Goal: Find specific page/section

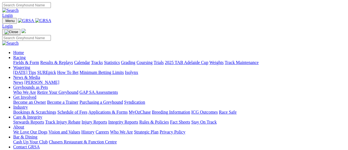
click at [13, 60] on link "Fields & Form" at bounding box center [26, 62] width 26 height 5
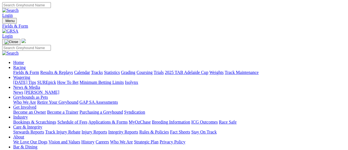
click at [90, 70] on link "Calendar" at bounding box center [82, 72] width 16 height 5
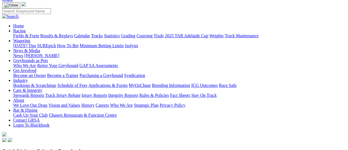
scroll to position [26, 0]
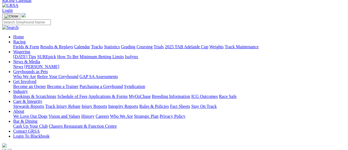
click at [20, 44] on link "Fields & Form" at bounding box center [26, 46] width 26 height 5
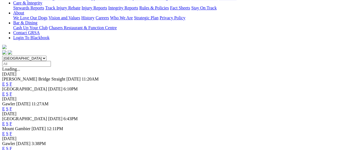
scroll to position [132, 0]
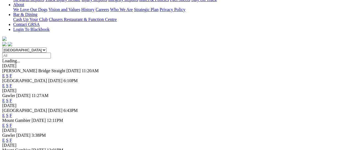
click at [12, 137] on link "F" at bounding box center [11, 139] width 2 height 5
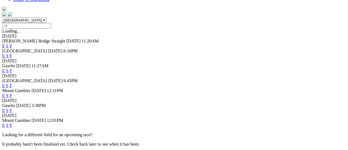
scroll to position [165, 0]
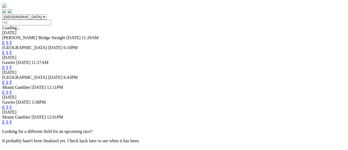
click at [12, 119] on link "F" at bounding box center [11, 121] width 2 height 5
